Goal: Find specific page/section

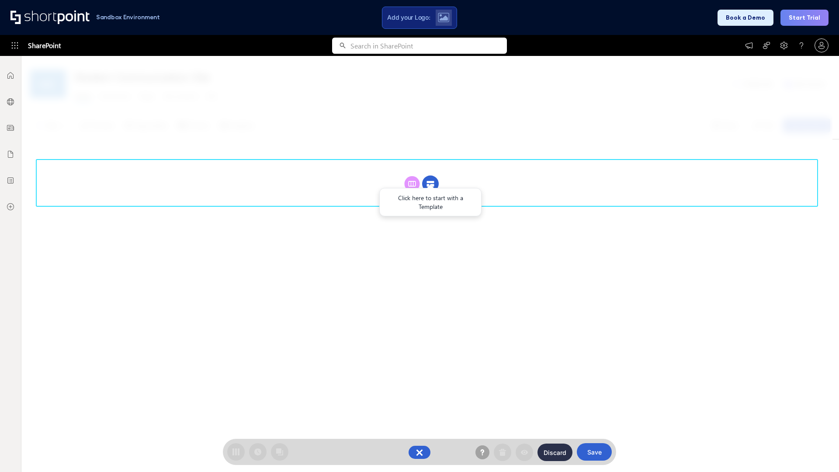
click at [430, 183] on circle at bounding box center [430, 184] width 17 height 17
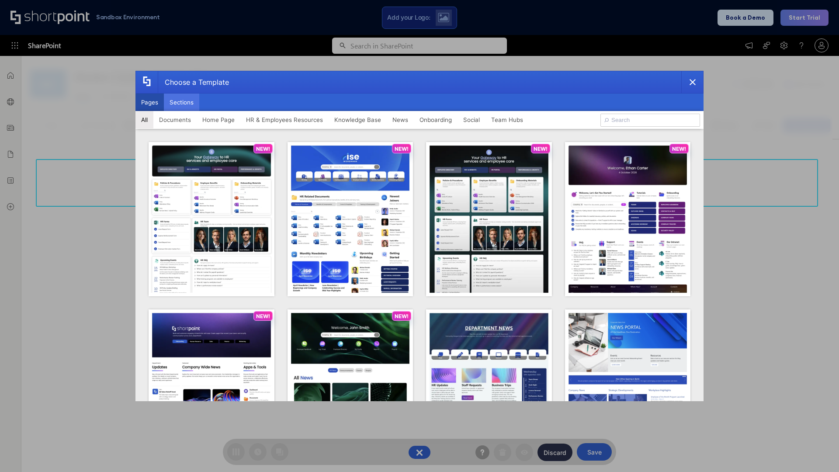
click at [181, 102] on button "Sections" at bounding box center [181, 101] width 35 height 17
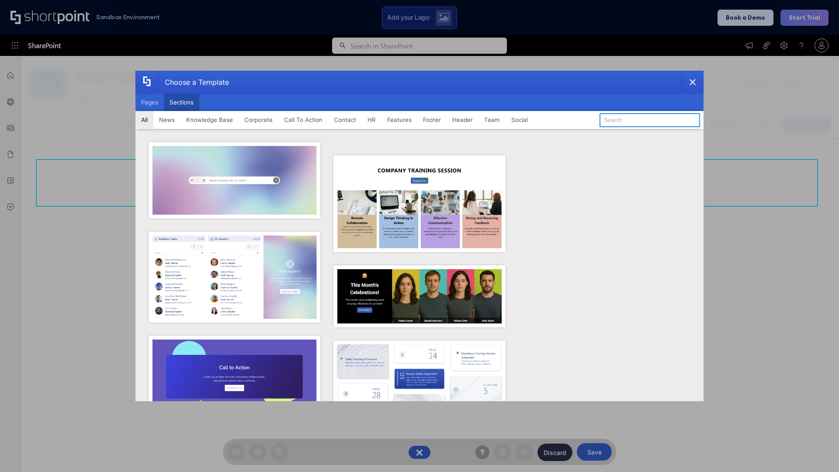
type input "Meet The Team"
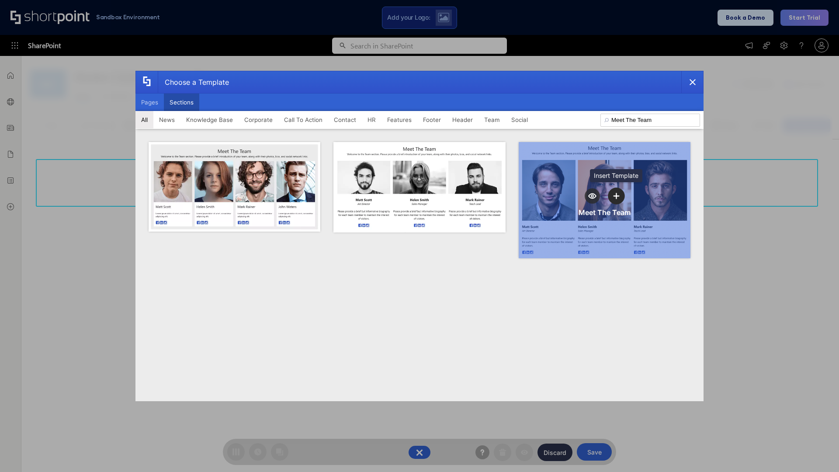
click at [616, 196] on icon "template selector" at bounding box center [616, 196] width 6 height 6
